Goal: Check status: Check status

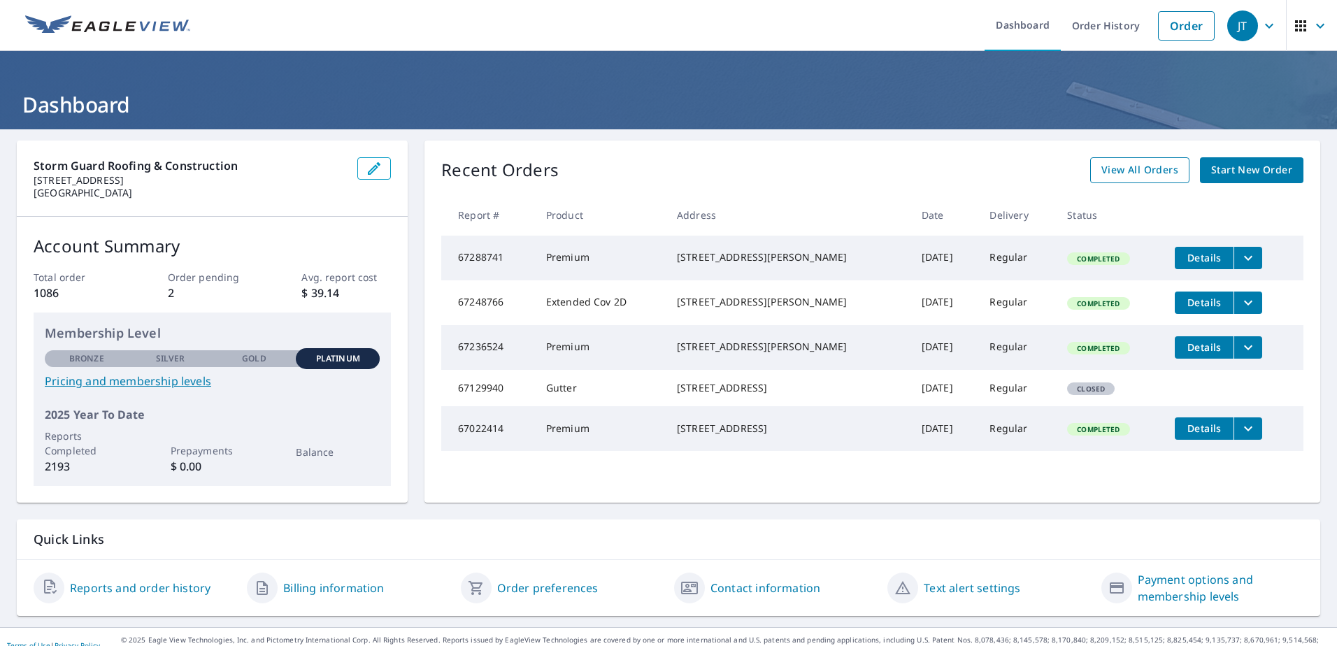
click at [1126, 170] on span "View All Orders" at bounding box center [1139, 170] width 77 height 17
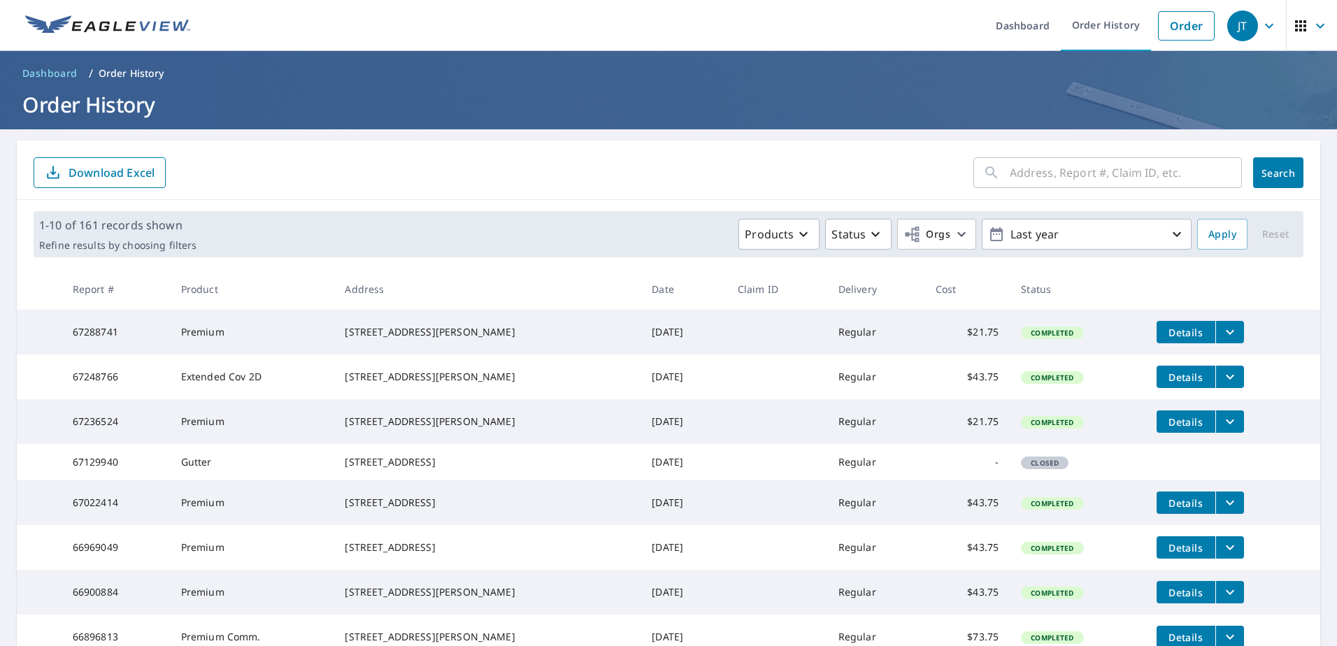
click at [1012, 175] on input "text" at bounding box center [1126, 172] width 232 height 39
type input "511"
click at [1284, 173] on span "Search" at bounding box center [1278, 172] width 28 height 13
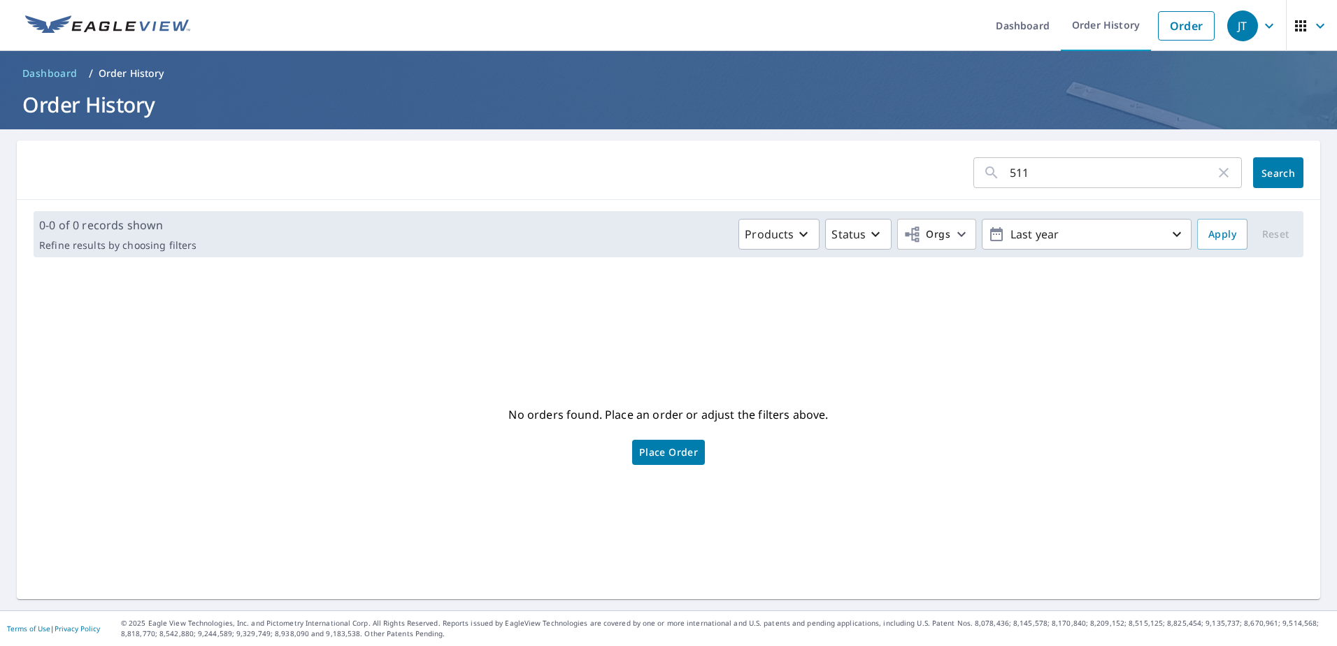
click at [1261, 27] on icon "button" at bounding box center [1269, 25] width 17 height 17
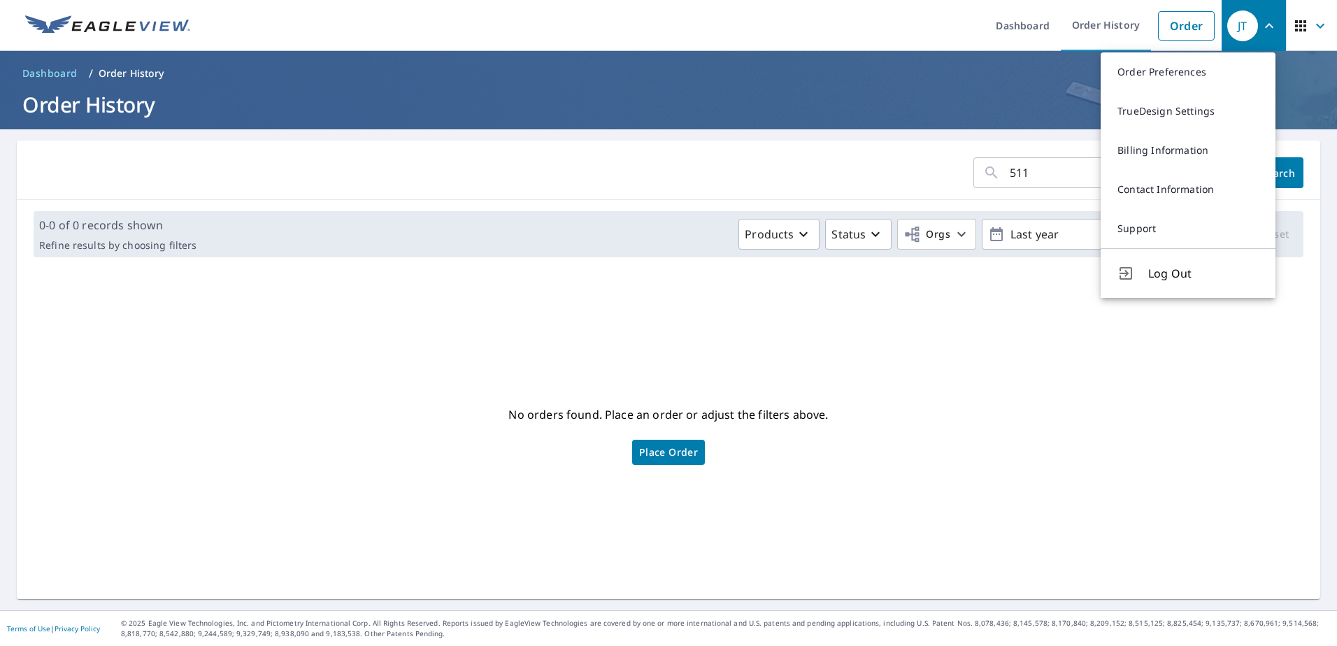
click at [1163, 274] on span "Log Out" at bounding box center [1203, 273] width 110 height 17
